Goal: Communication & Community: Answer question/provide support

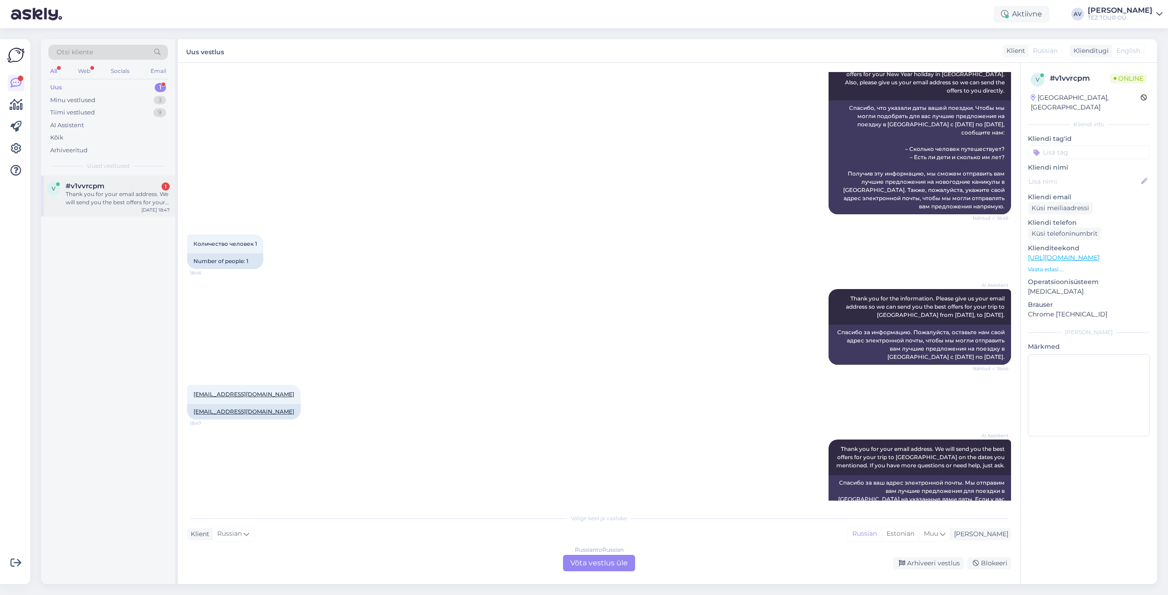
click at [121, 195] on div "Thank you for your email address. We will send you the best offers for your tri…" at bounding box center [118, 198] width 104 height 16
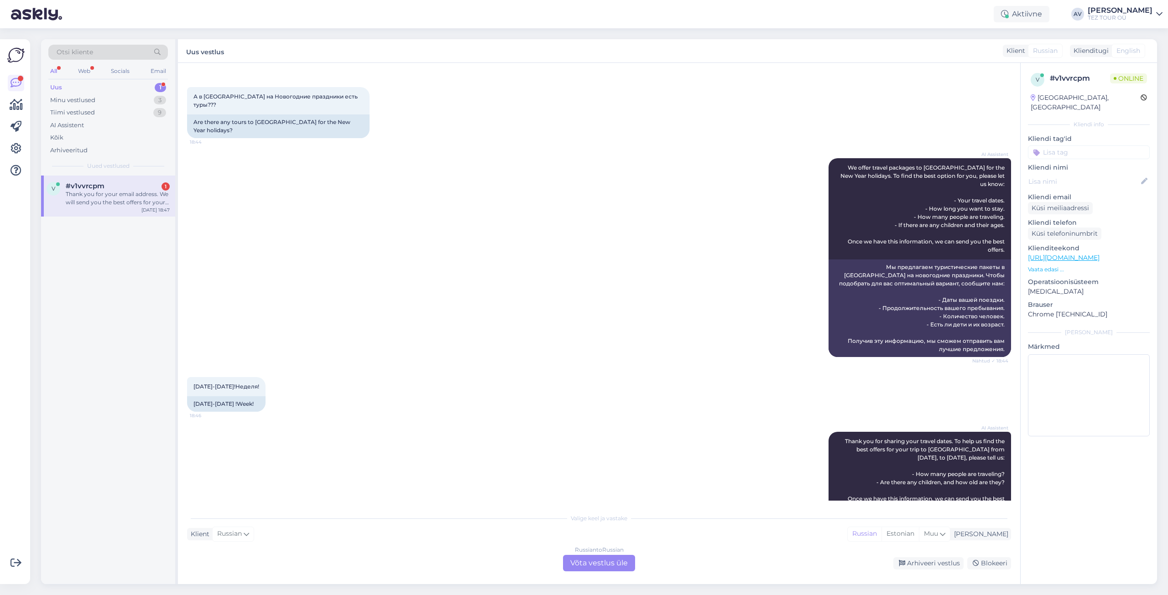
scroll to position [10, 0]
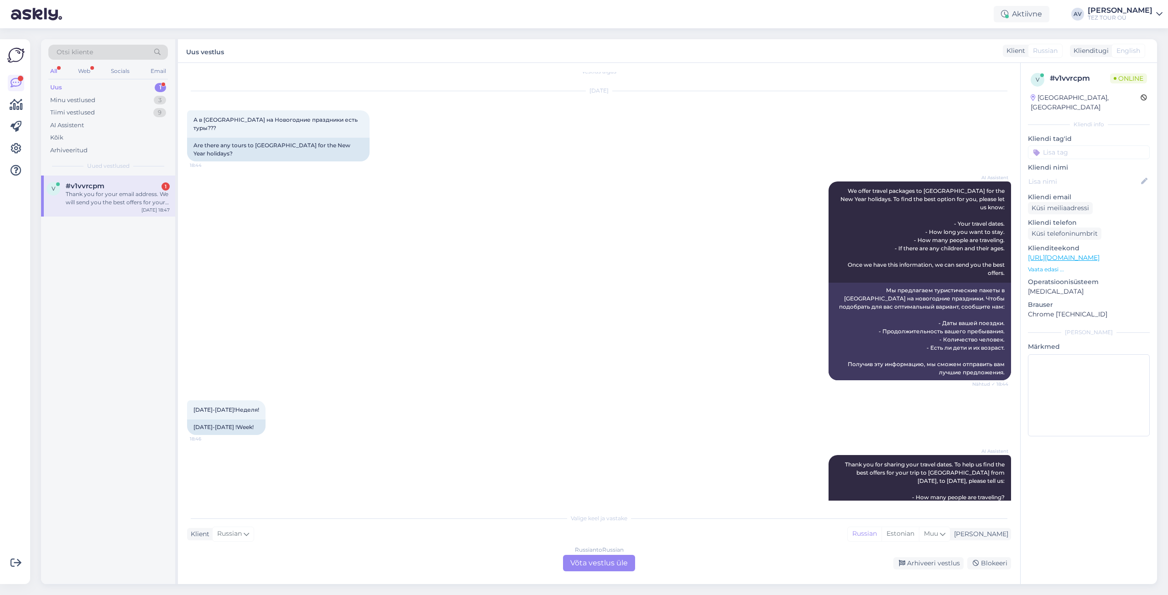
click at [611, 566] on div "Russian to Russian Võta vestlus üle" at bounding box center [599, 563] width 72 height 16
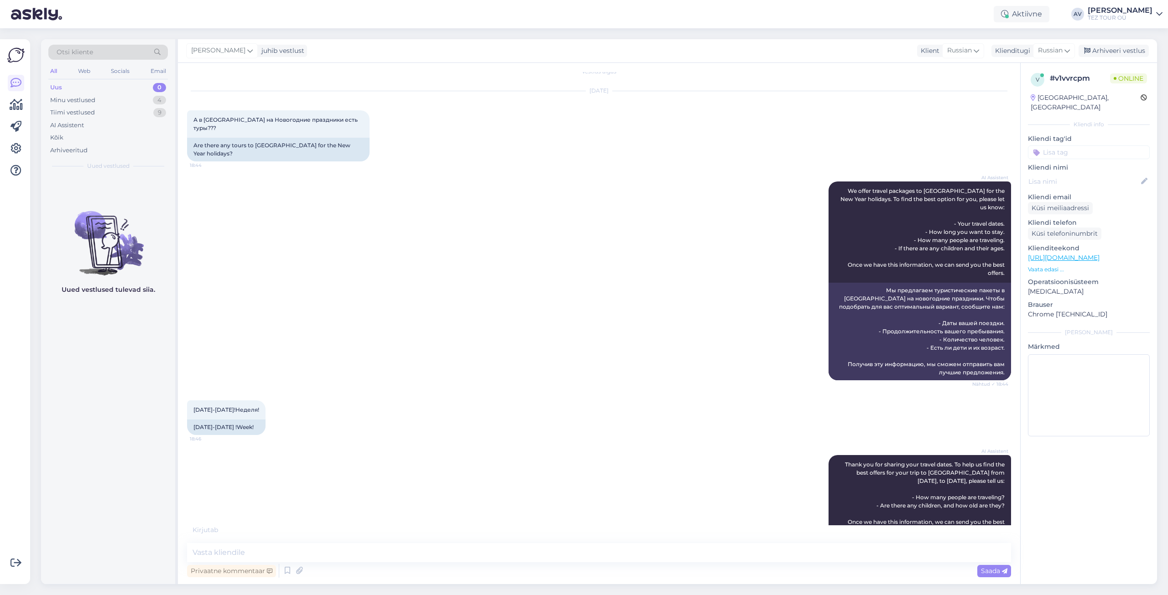
click at [1049, 145] on input at bounding box center [1089, 152] width 122 height 14
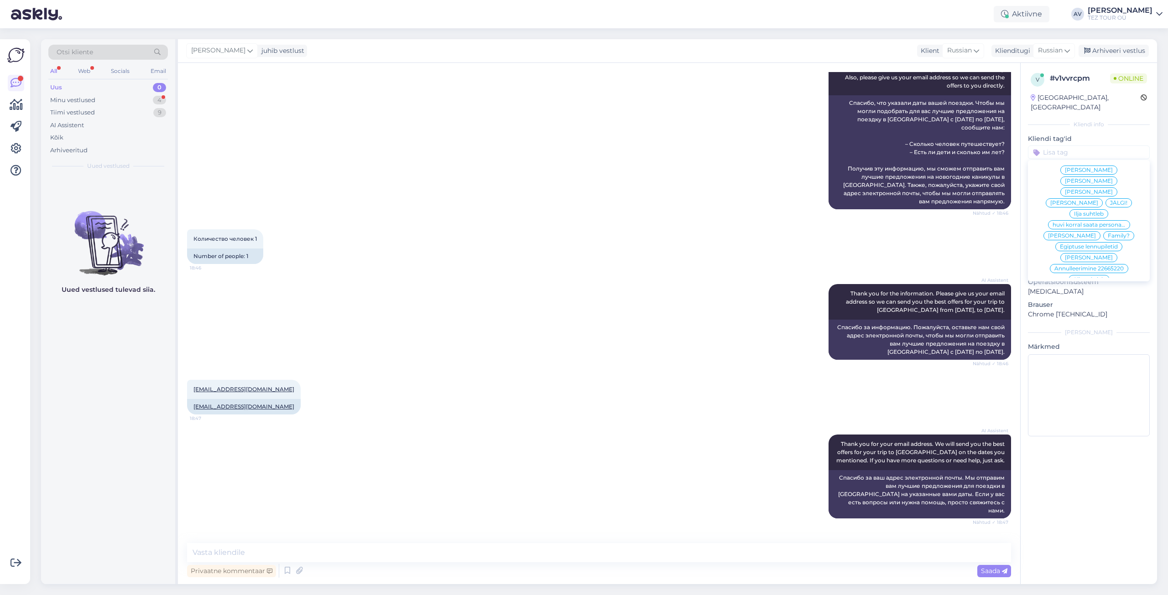
scroll to position [65, 0]
click at [1085, 208] on span "Ilja suhtleb" at bounding box center [1089, 210] width 30 height 5
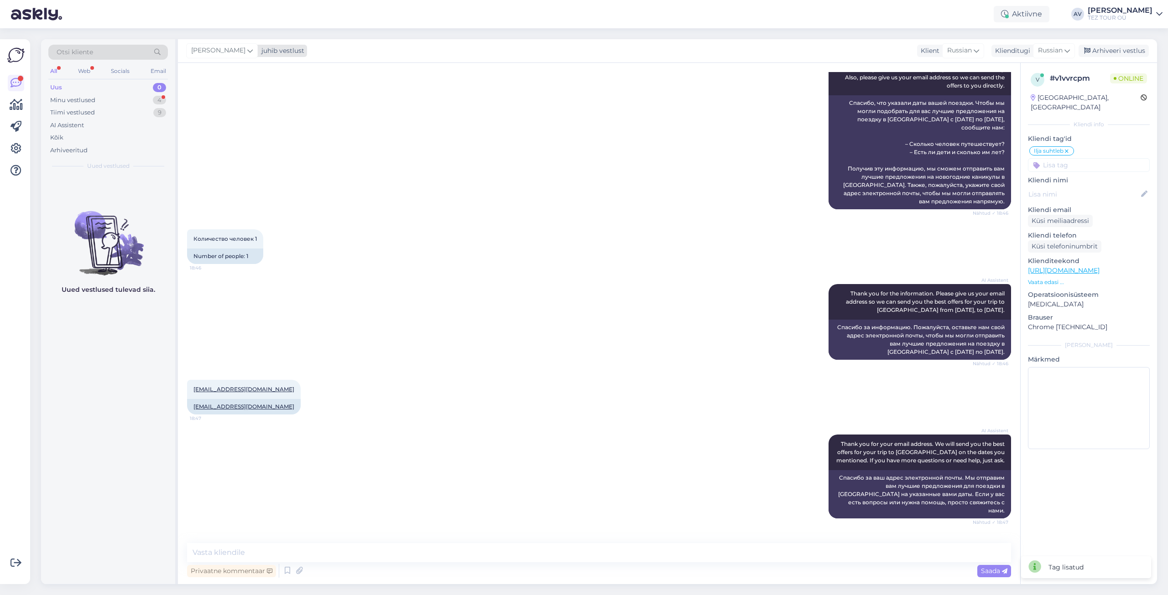
click at [247, 49] on icon at bounding box center [249, 51] width 5 height 10
click at [239, 168] on div "[EMAIL_ADDRESS][DOMAIN_NAME]" at bounding box center [248, 169] width 76 height 8
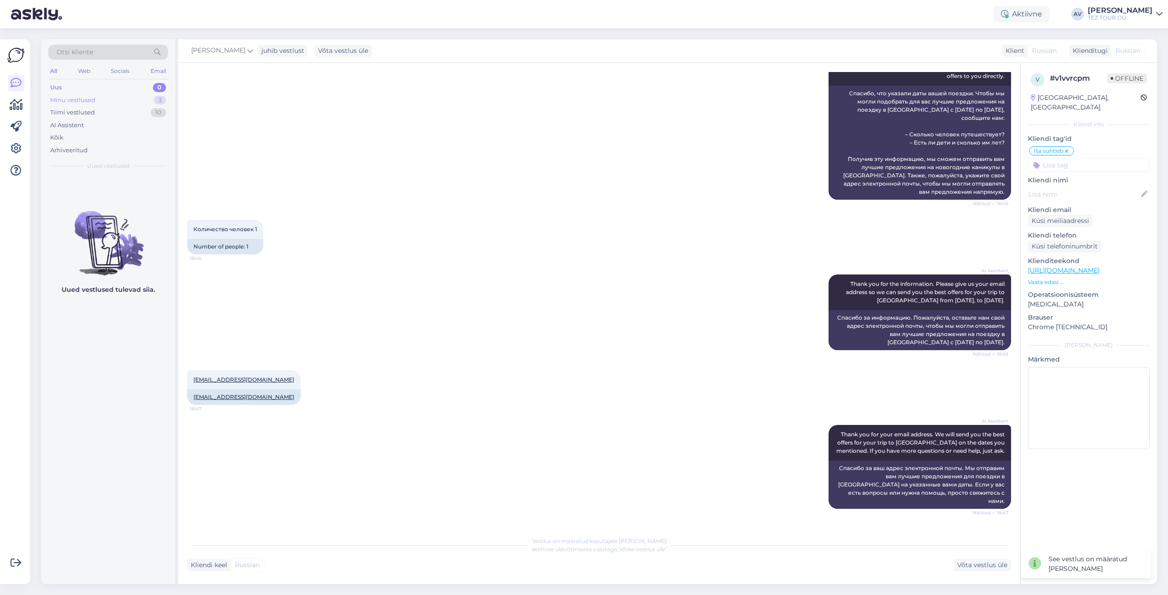
click at [82, 99] on div "Minu vestlused" at bounding box center [72, 100] width 45 height 9
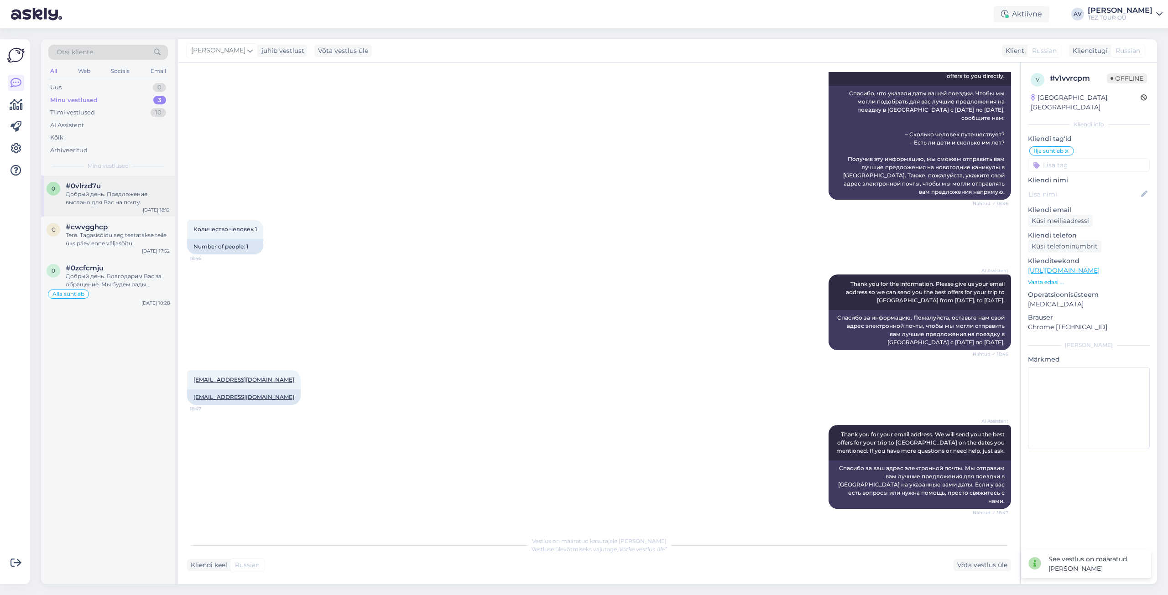
click at [111, 201] on div "Добрый день. Предложение выслано для Вас на почту." at bounding box center [118, 198] width 104 height 16
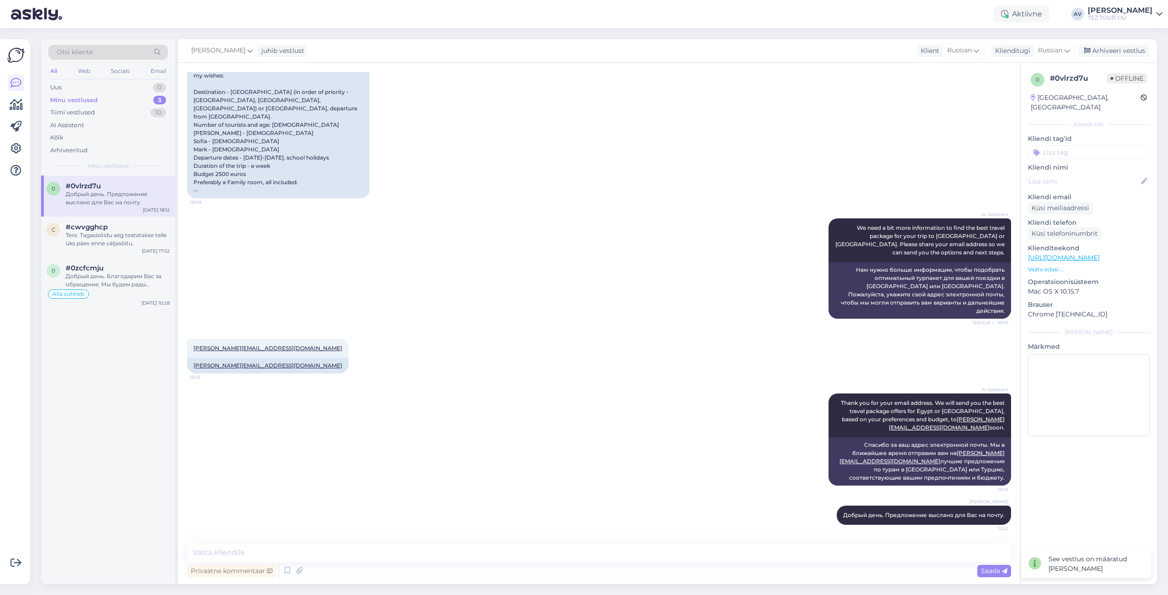
scroll to position [137, 0]
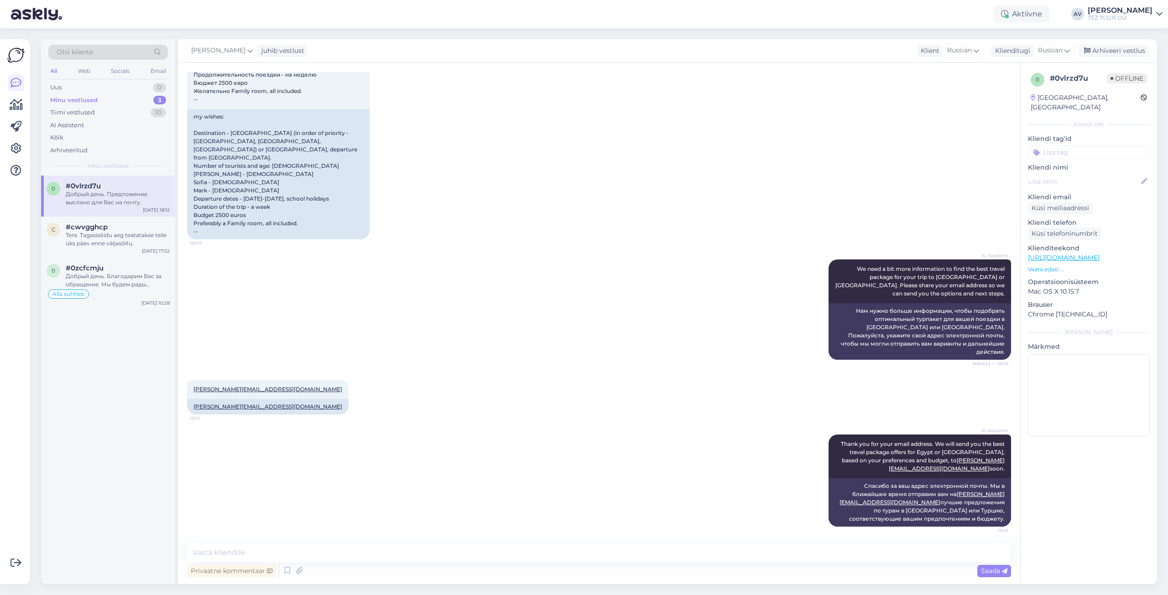
click at [1055, 145] on input at bounding box center [1089, 152] width 122 height 14
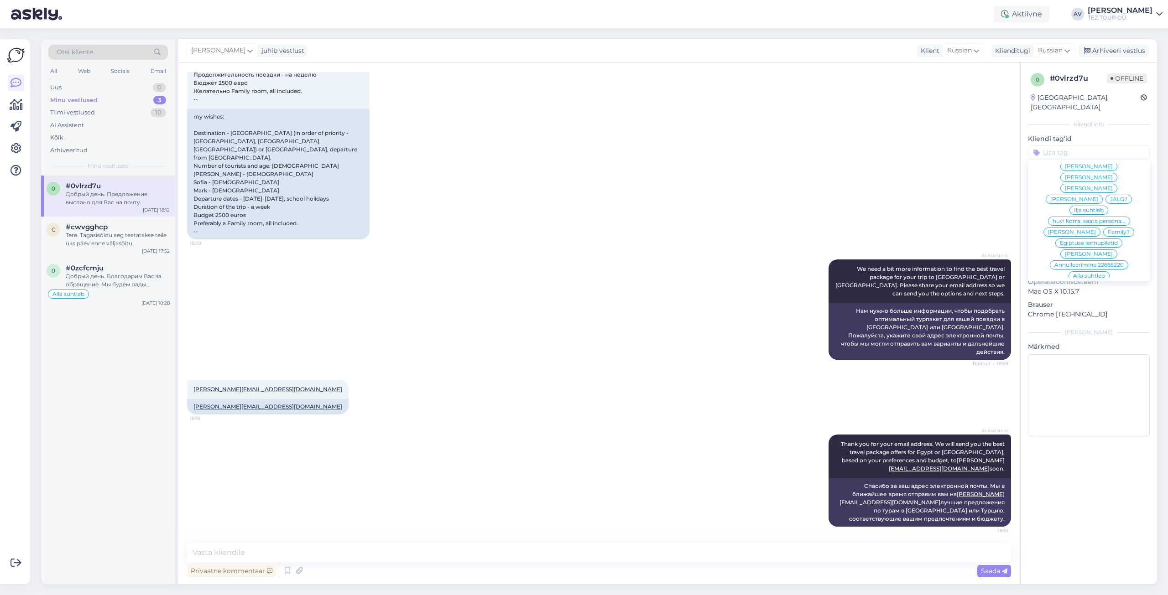
click at [1074, 273] on span "Alla suhtleb" at bounding box center [1089, 275] width 32 height 5
